Goal: Information Seeking & Learning: Find contact information

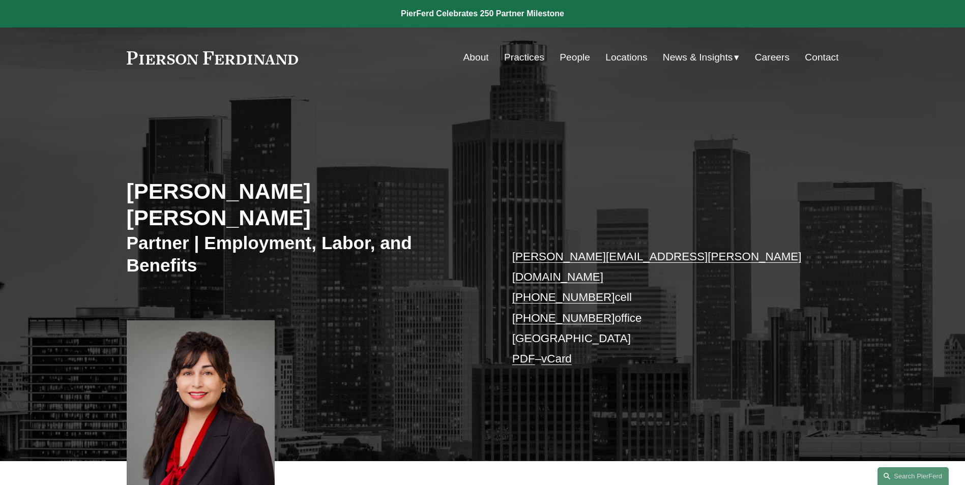
click at [571, 55] on link "People" at bounding box center [574, 57] width 31 height 19
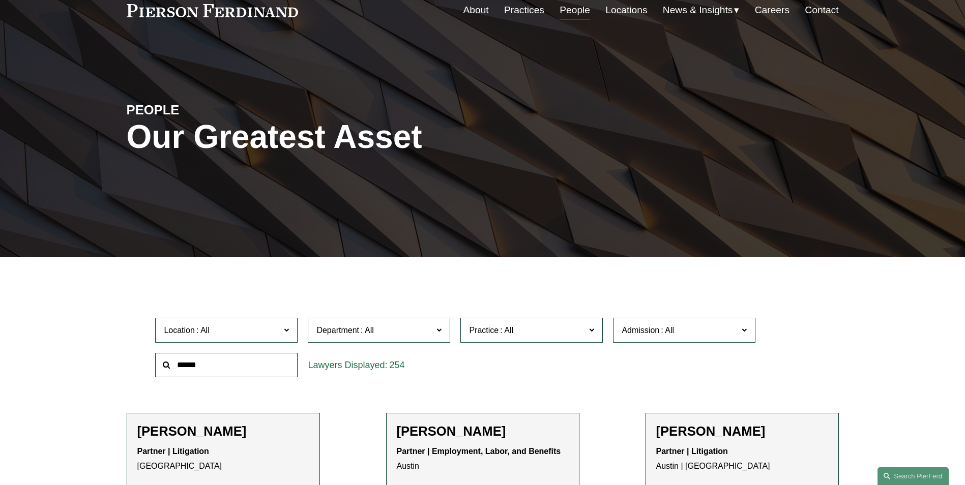
scroll to position [102, 0]
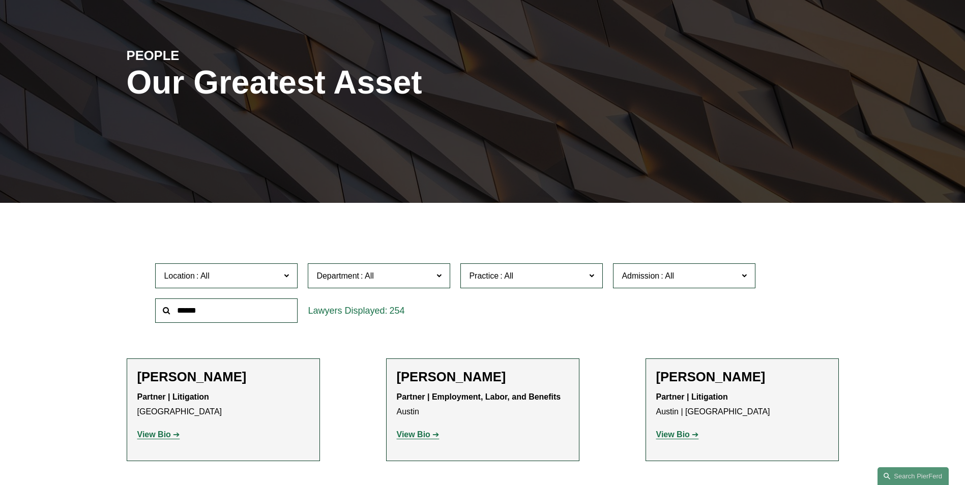
click at [252, 311] on input "text" at bounding box center [226, 310] width 142 height 25
type input "****"
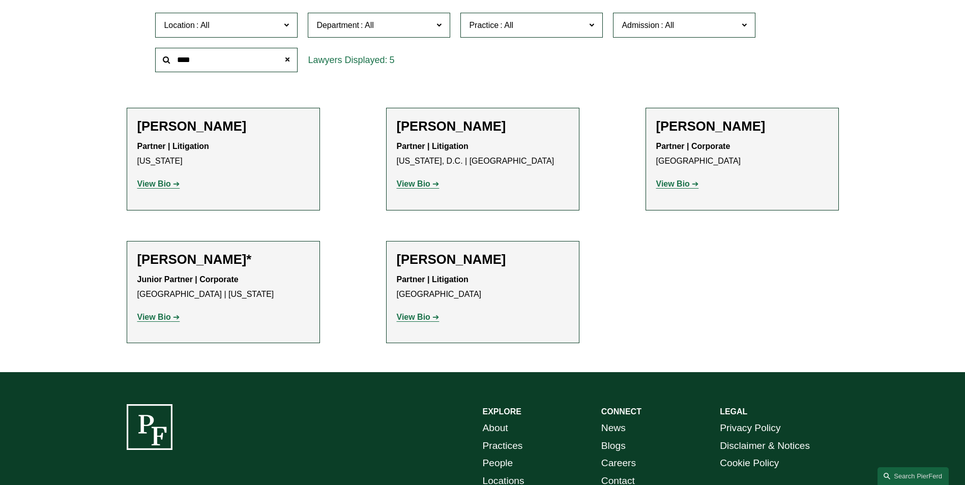
scroll to position [356, 0]
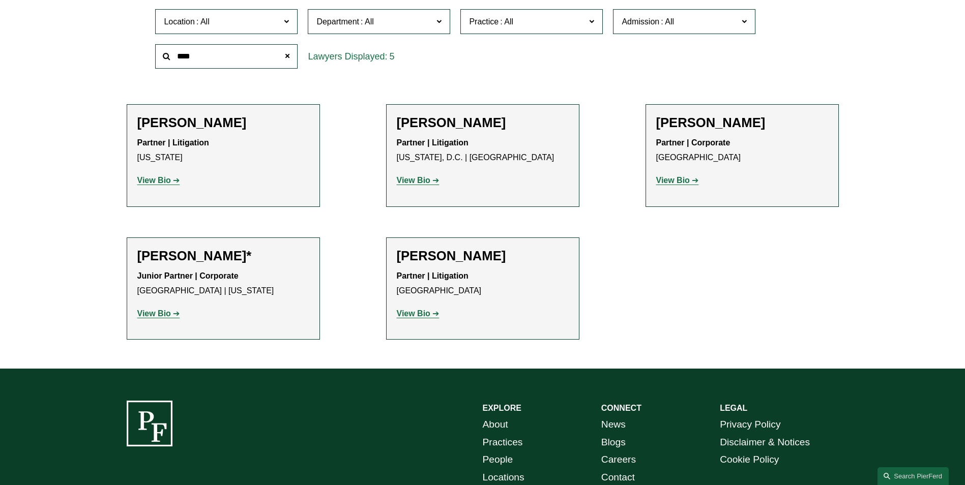
click at [158, 314] on strong "View Bio" at bounding box center [154, 313] width 34 height 9
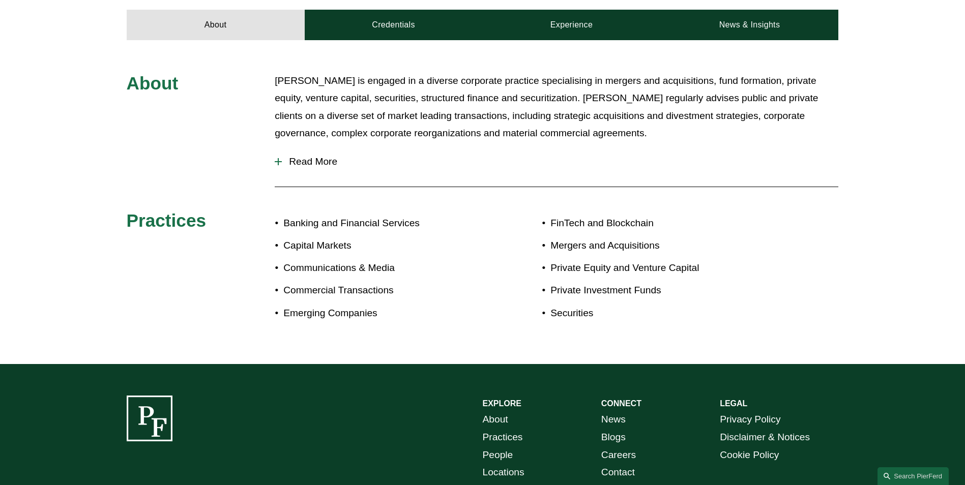
scroll to position [458, 0]
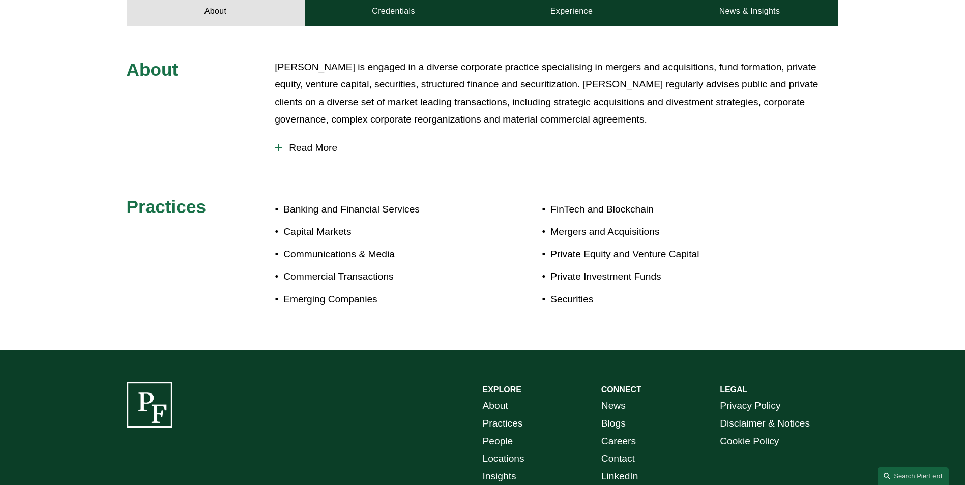
click at [311, 150] on span "Read More" at bounding box center [560, 147] width 556 height 11
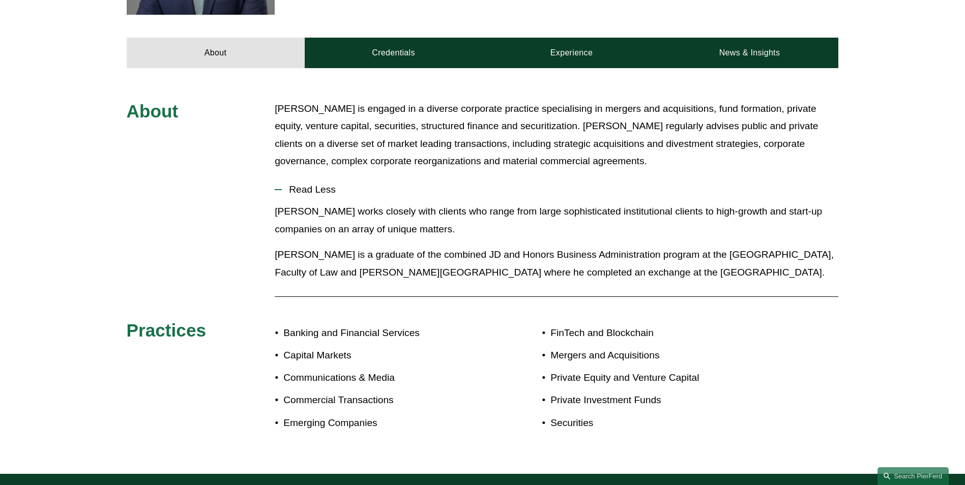
scroll to position [407, 0]
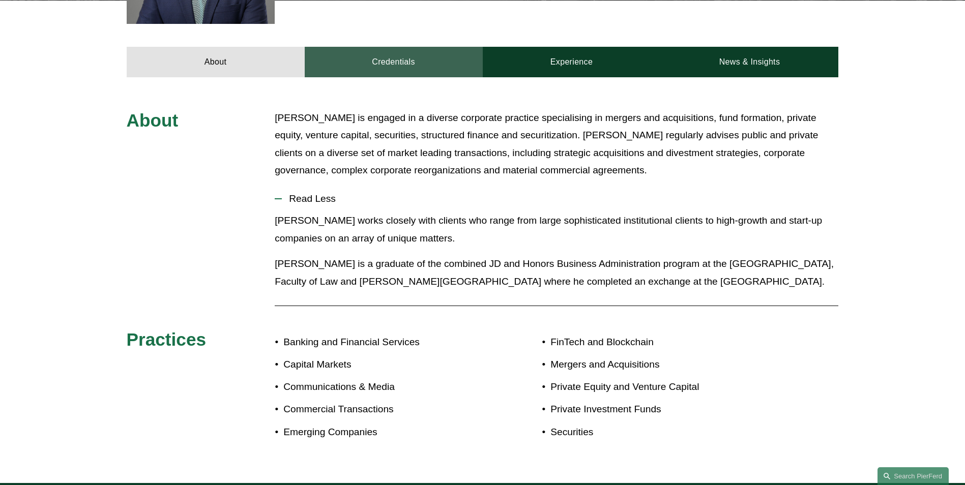
click at [374, 57] on link "Credentials" at bounding box center [394, 62] width 178 height 31
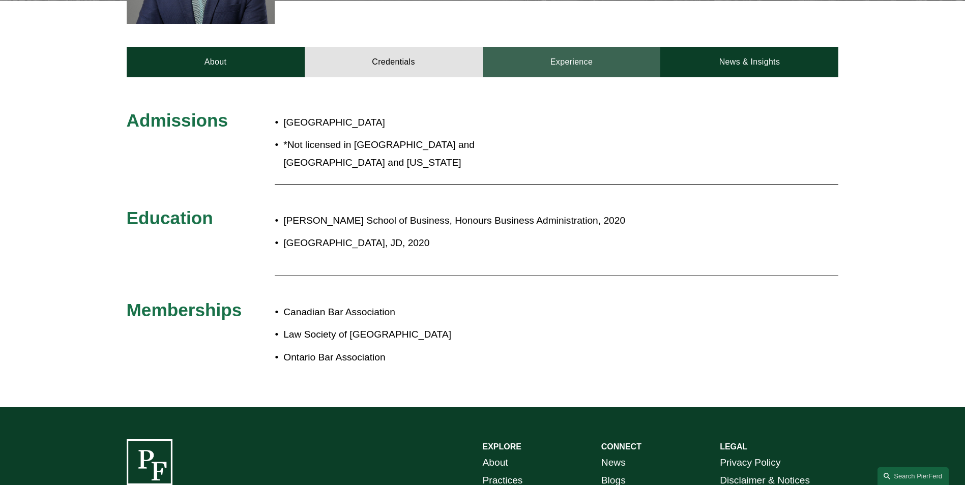
click at [569, 56] on link "Experience" at bounding box center [572, 62] width 178 height 31
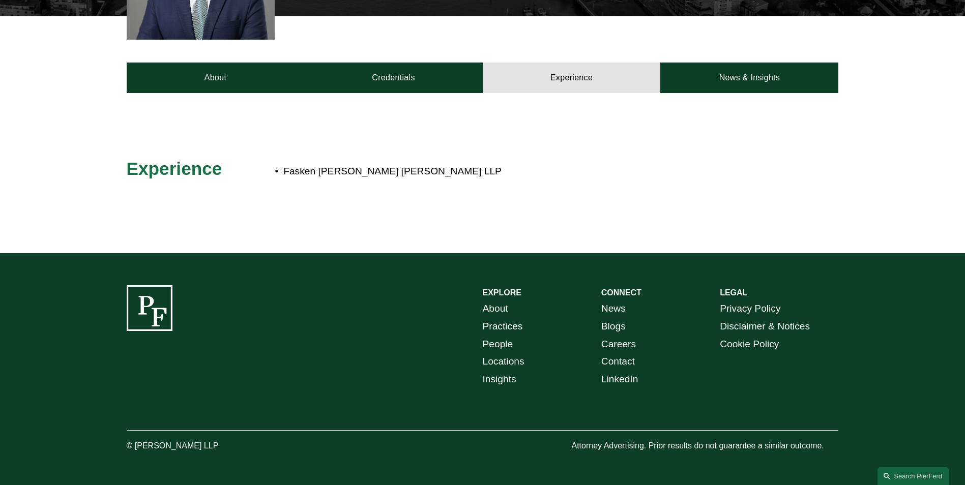
scroll to position [391, 0]
drag, startPoint x: 434, startPoint y: 168, endPoint x: 286, endPoint y: 169, distance: 148.5
click at [286, 169] on p "Fasken Martineau DuMoulin LLP" at bounding box center [516, 172] width 466 height 18
copy p "Fasken Martineau DuMoulin LLP"
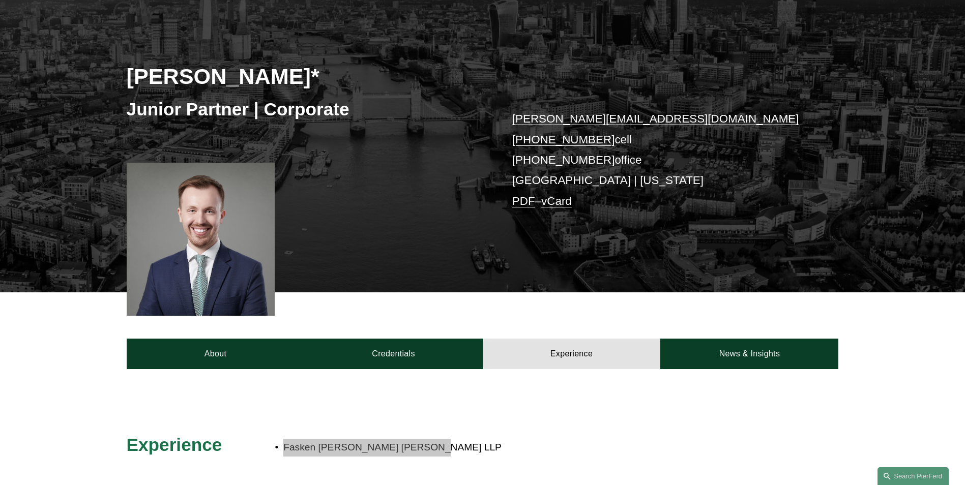
scroll to position [0, 0]
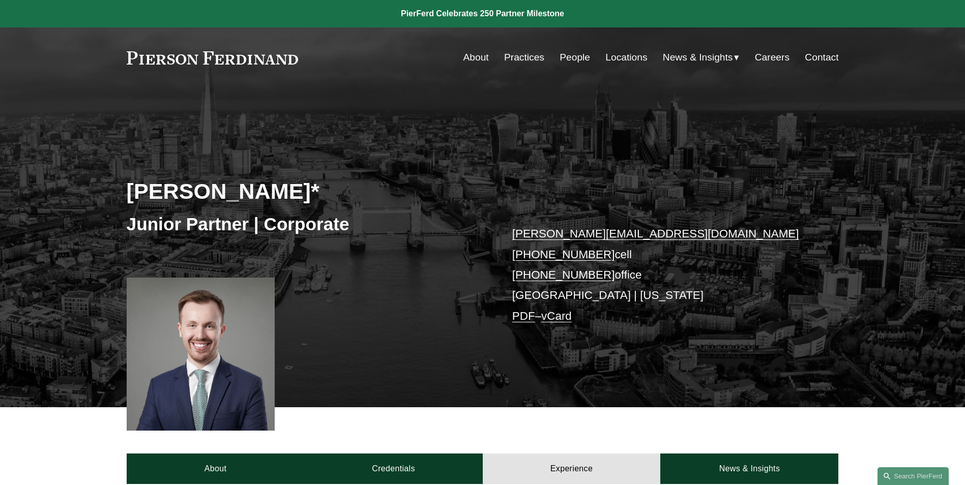
click at [470, 52] on link "About" at bounding box center [475, 57] width 25 height 19
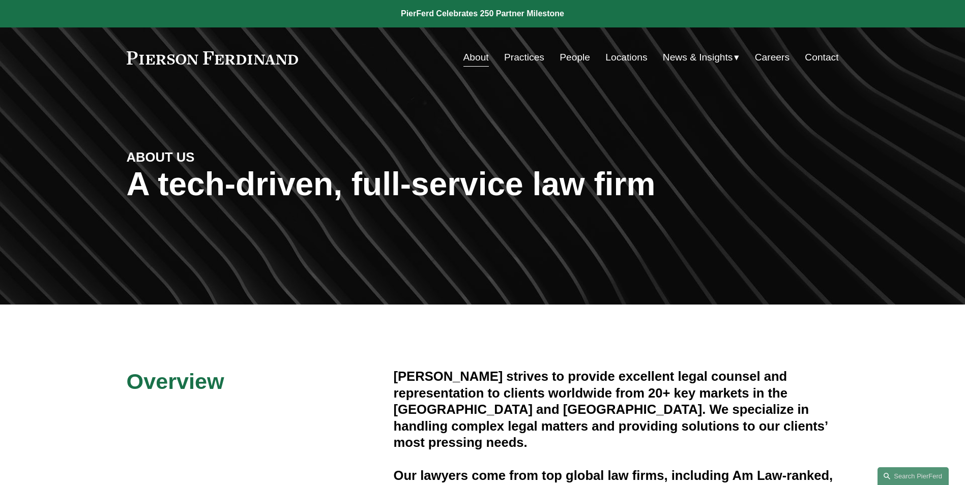
click at [578, 61] on link "People" at bounding box center [574, 57] width 31 height 19
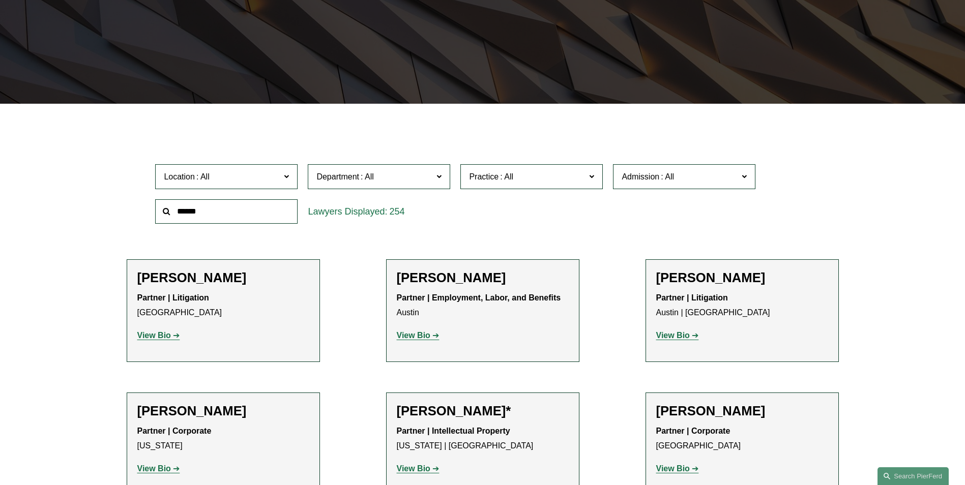
scroll to position [203, 0]
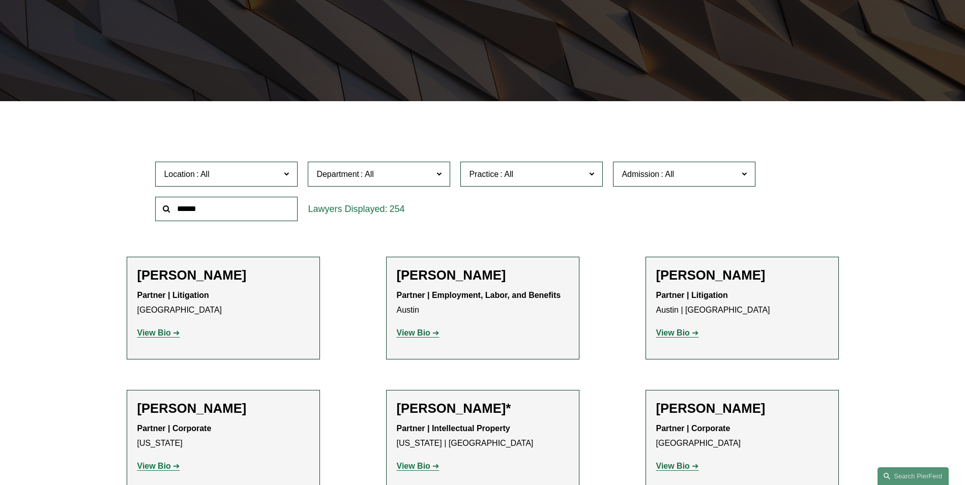
click at [252, 204] on input "text" at bounding box center [226, 209] width 142 height 25
type input "*****"
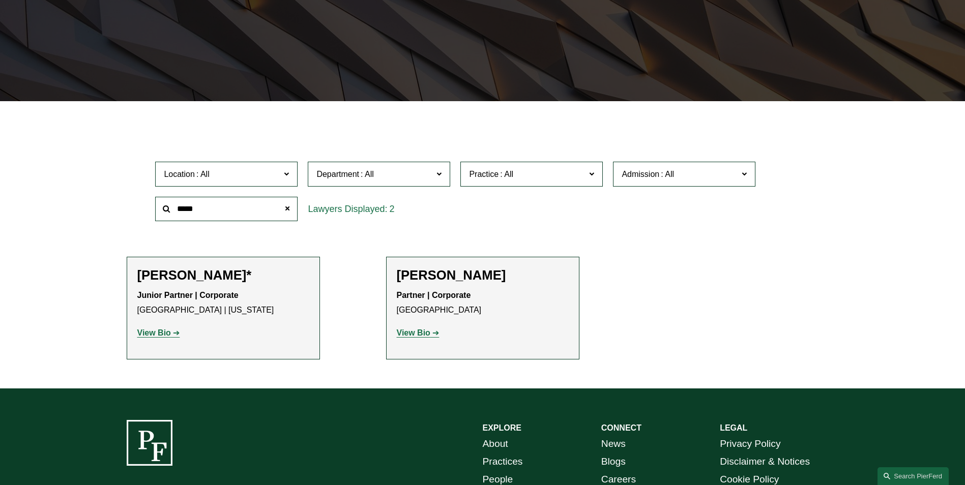
click at [424, 335] on strong "View Bio" at bounding box center [414, 332] width 34 height 9
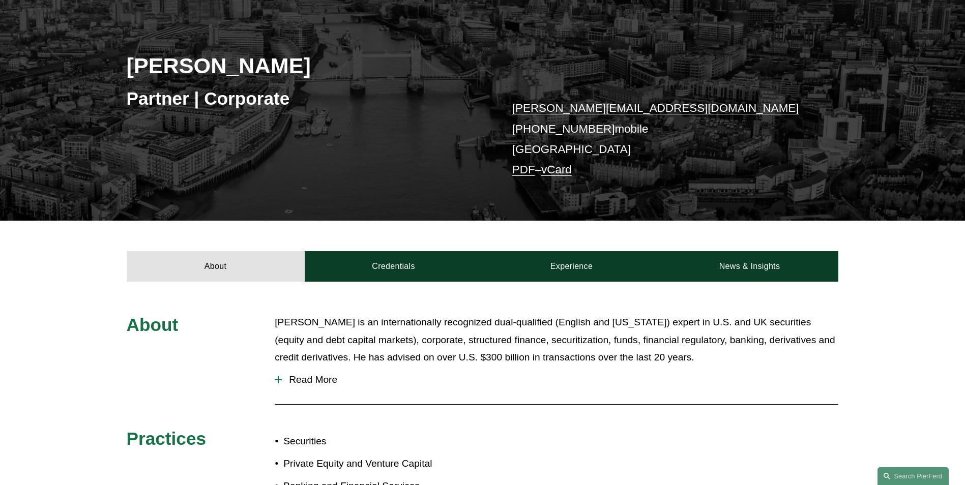
scroll to position [305, 0]
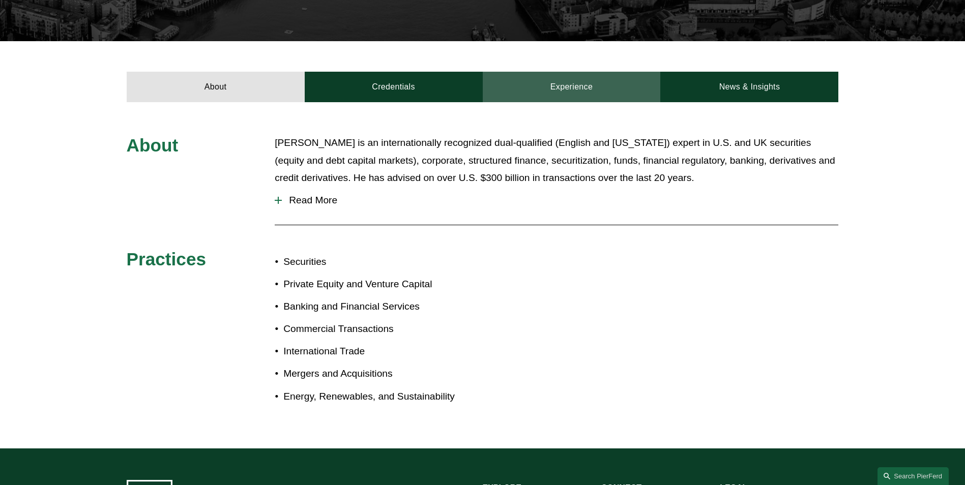
click at [582, 85] on link "Experience" at bounding box center [572, 87] width 178 height 31
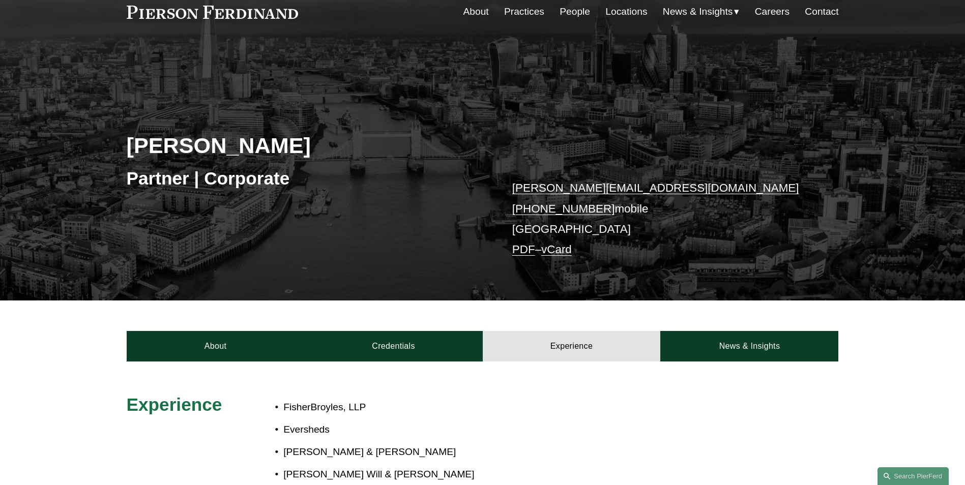
scroll to position [0, 0]
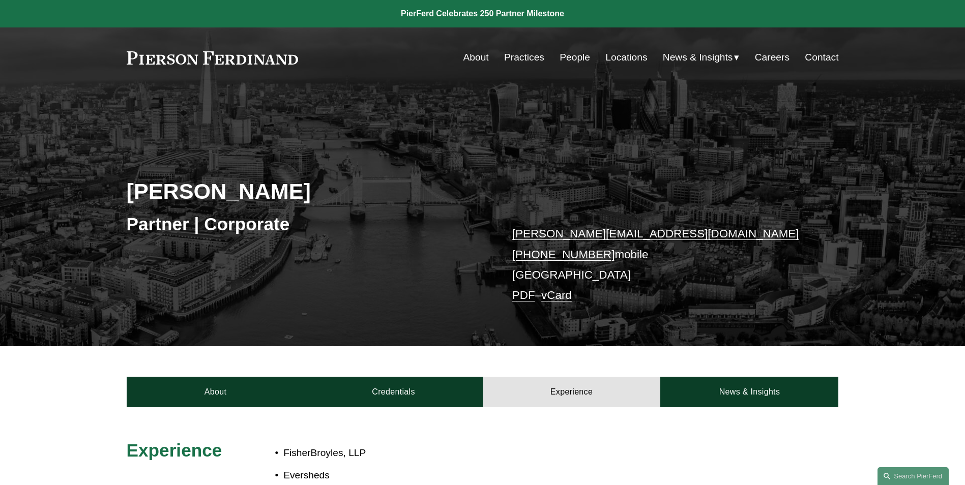
click at [626, 60] on link "Locations" at bounding box center [626, 57] width 42 height 19
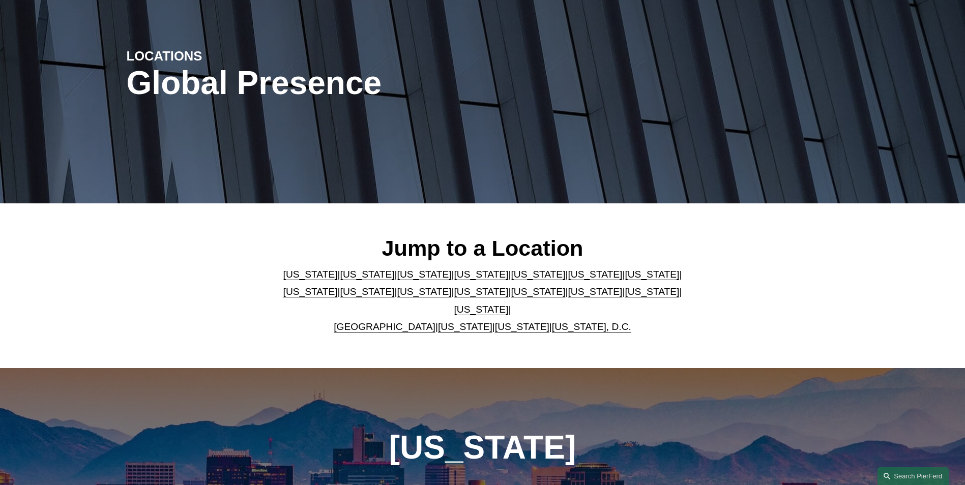
scroll to position [102, 0]
click at [368, 321] on link "United Kingdom" at bounding box center [385, 326] width 102 height 11
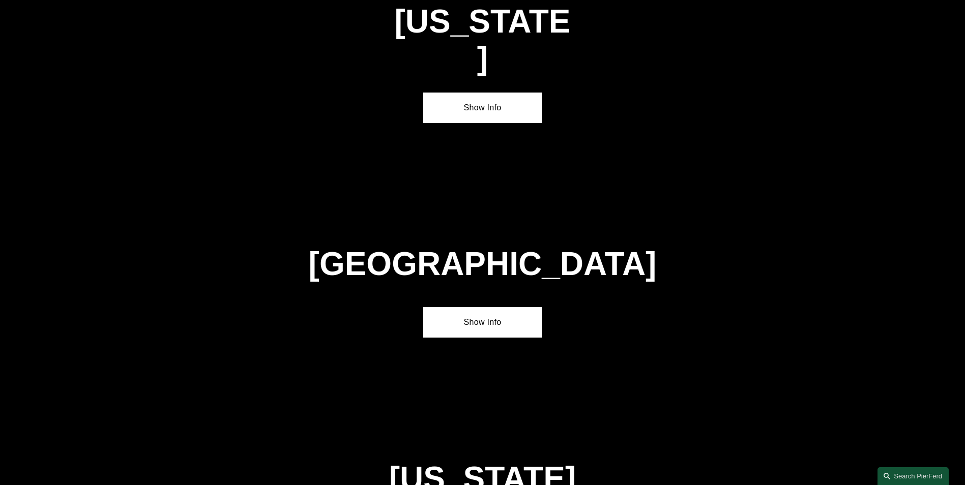
scroll to position [3678, 0]
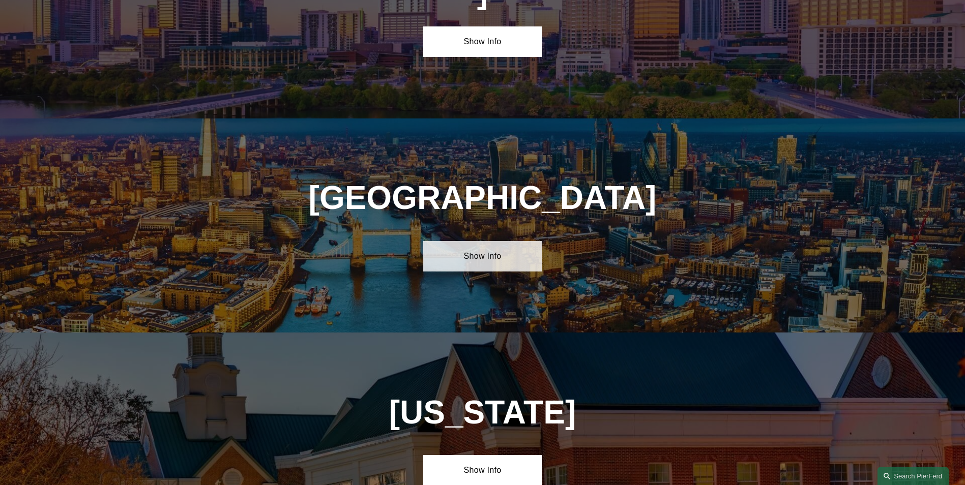
click at [502, 241] on link "Show Info" at bounding box center [482, 256] width 118 height 31
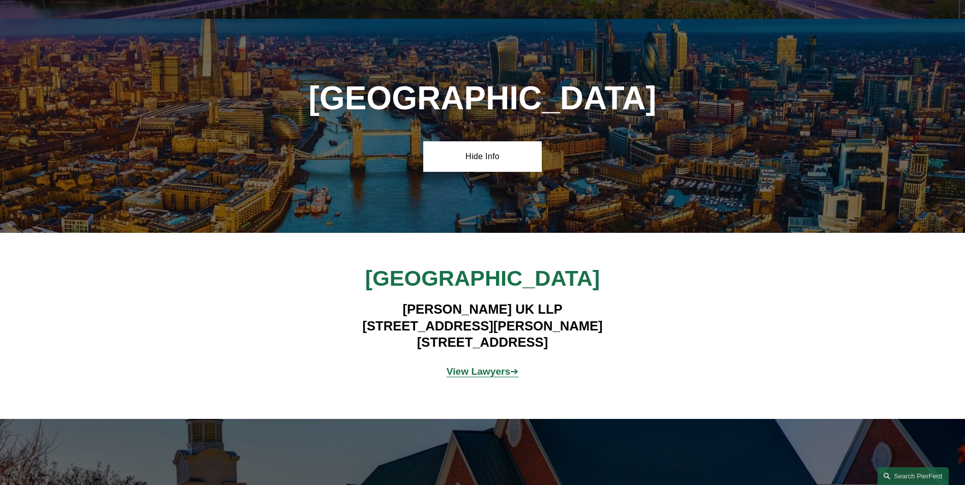
scroll to position [3780, 0]
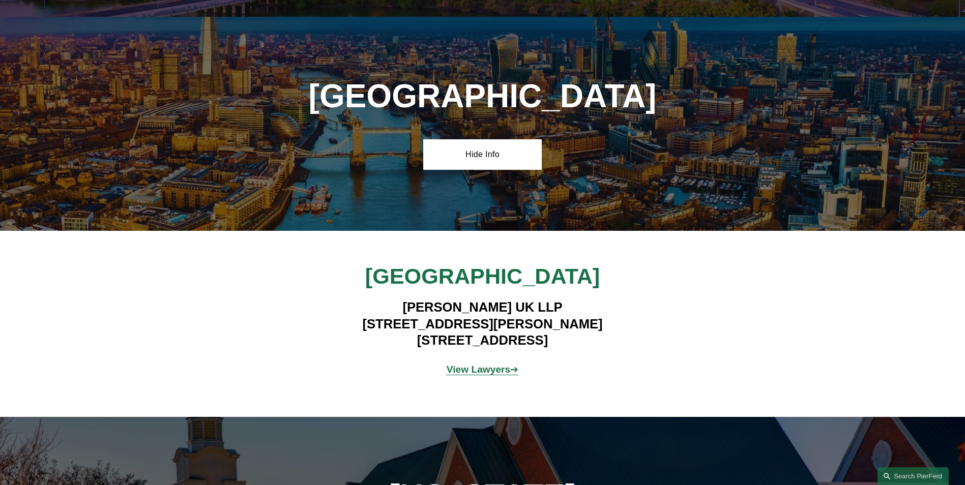
click at [484, 364] on strong "View Lawyers" at bounding box center [478, 369] width 64 height 11
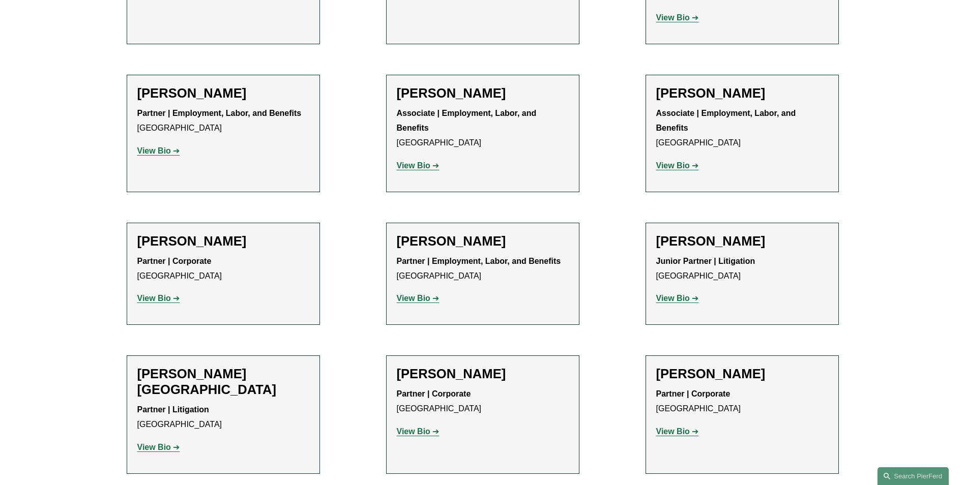
scroll to position [559, 0]
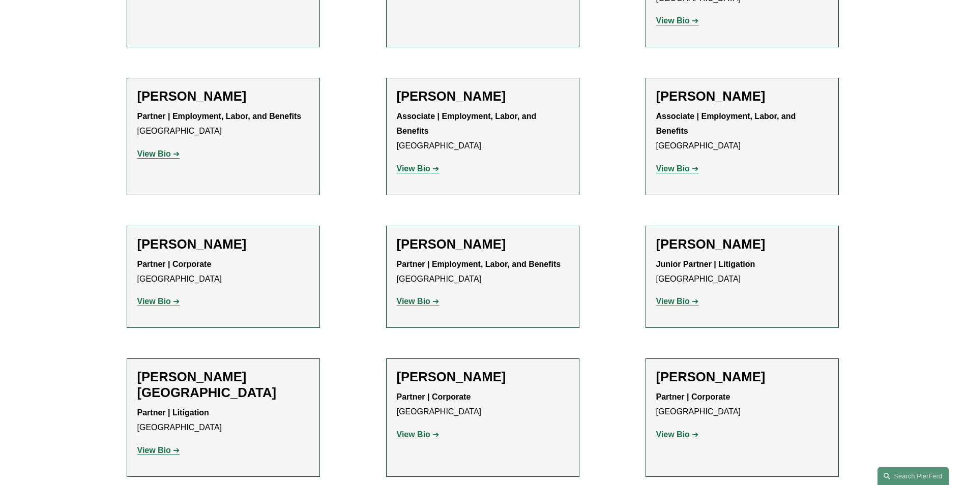
click at [687, 294] on p "View Bio" at bounding box center [742, 301] width 172 height 15
click at [679, 297] on strong "View Bio" at bounding box center [673, 301] width 34 height 9
